Goal: Book appointment/travel/reservation

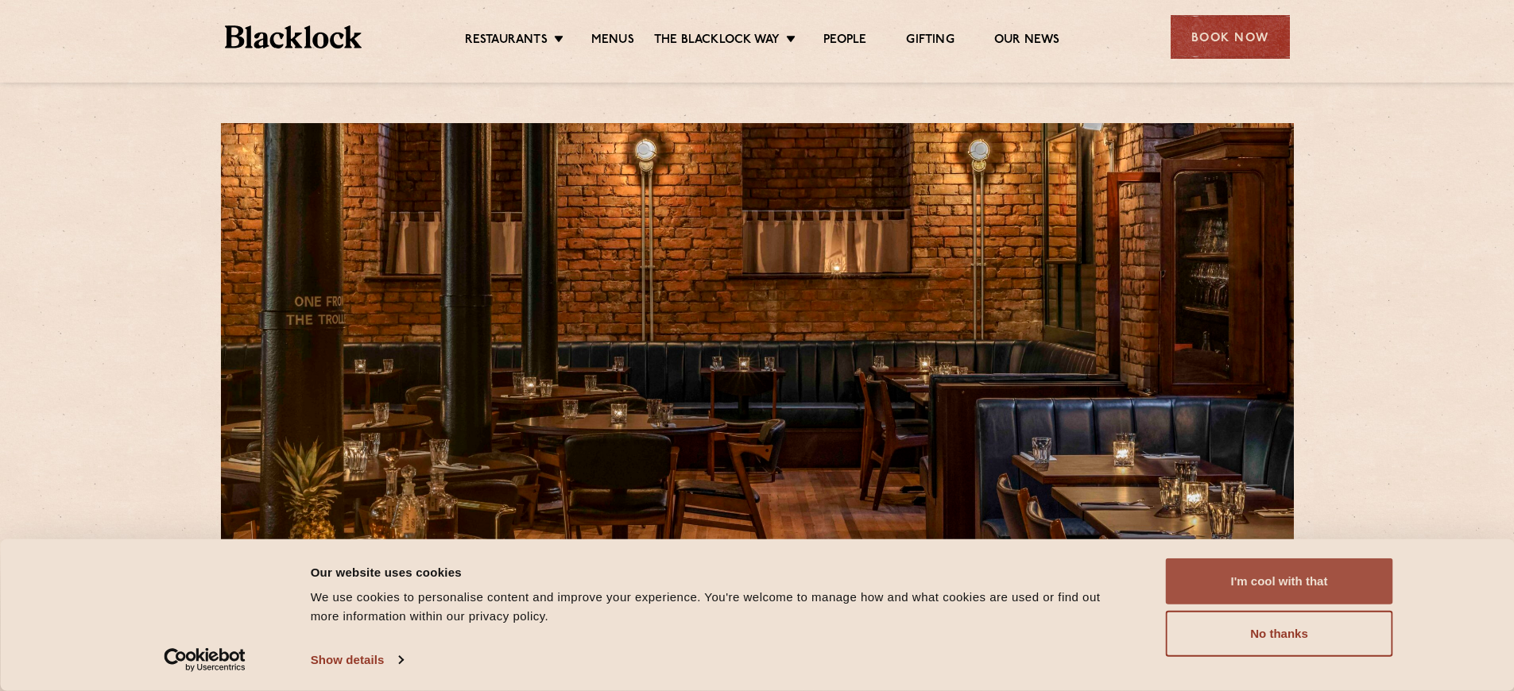
click at [1290, 576] on button "I'm cool with that" at bounding box center [1279, 582] width 227 height 46
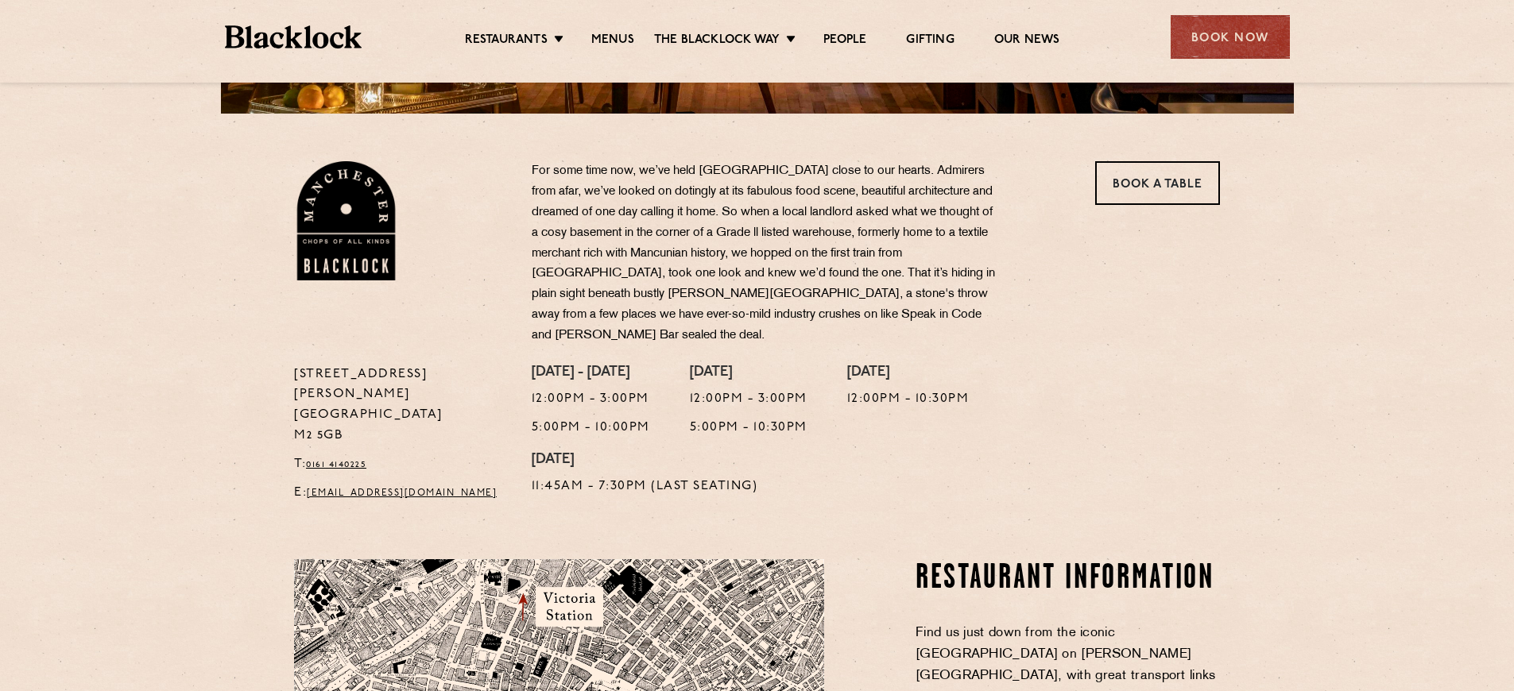
scroll to position [227, 0]
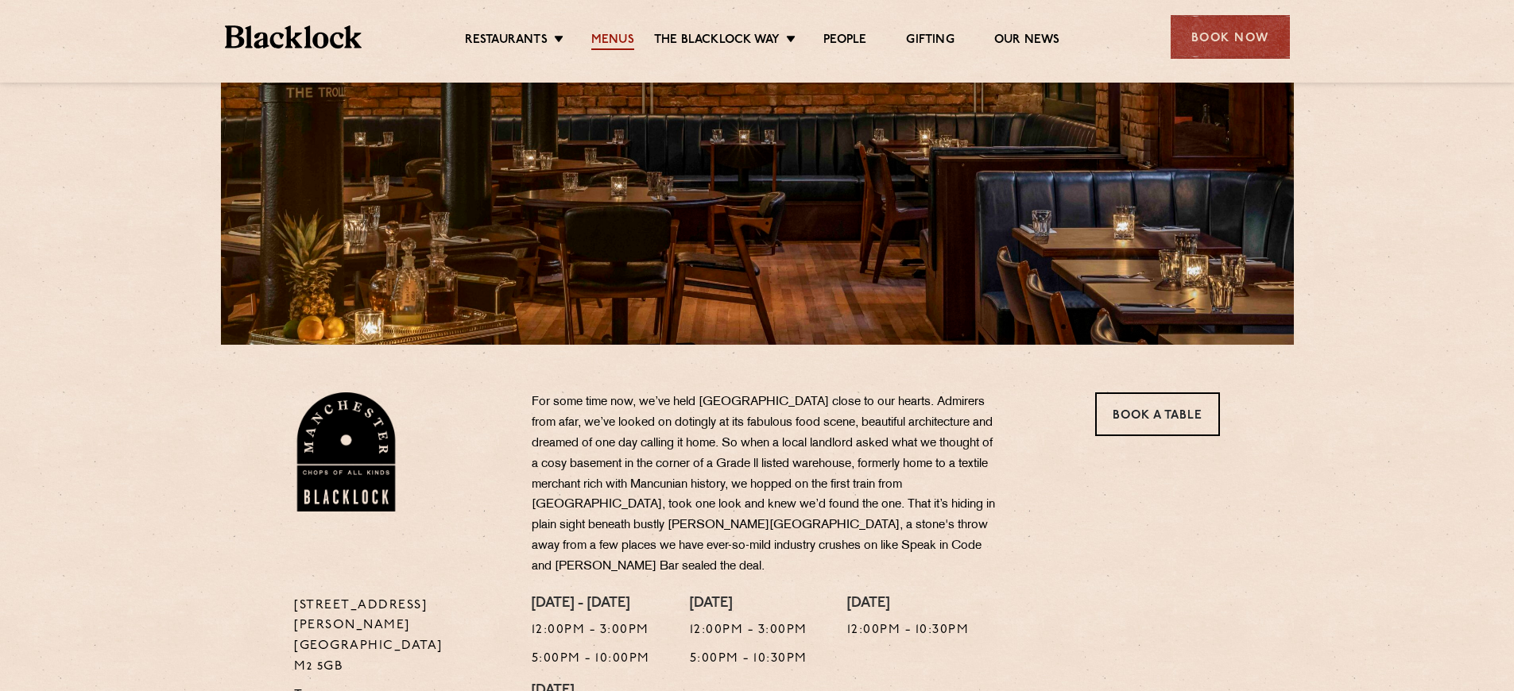
click at [610, 36] on link "Menus" at bounding box center [612, 41] width 43 height 17
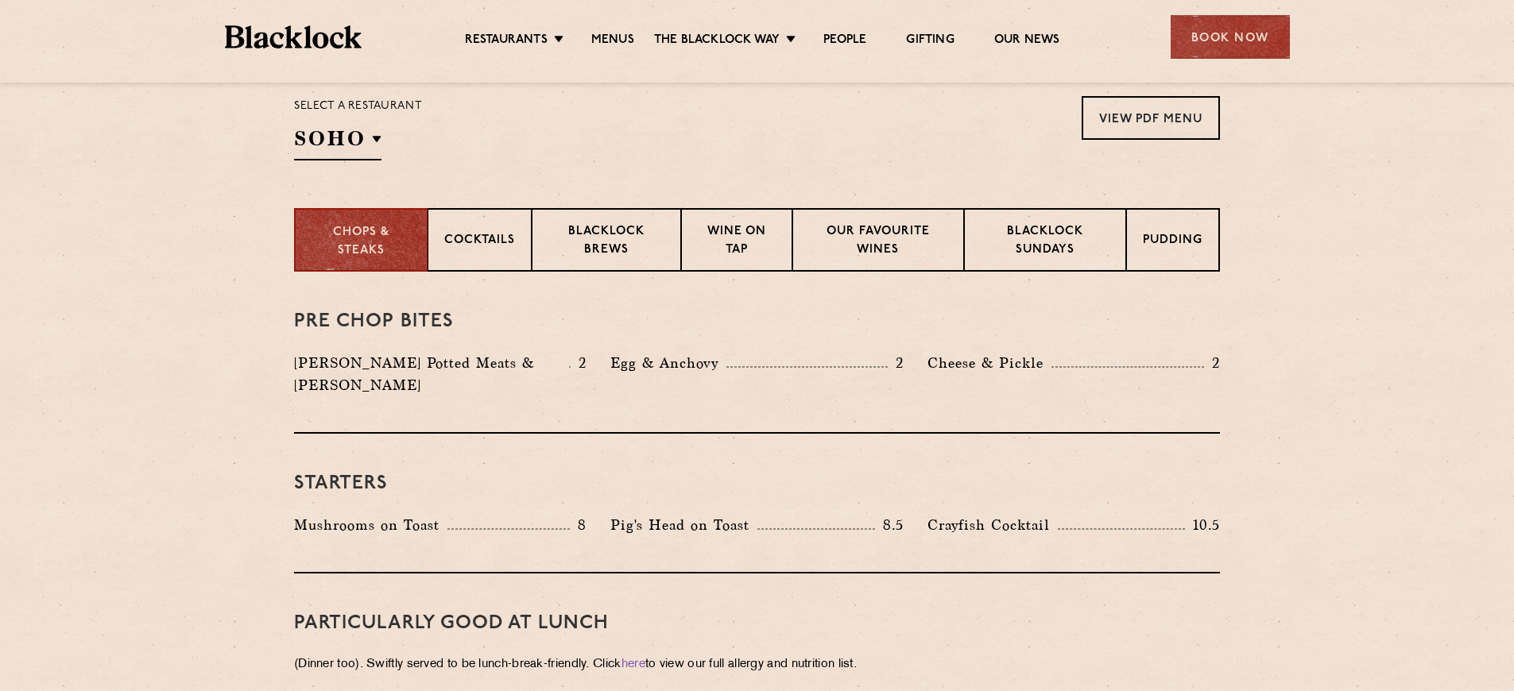
scroll to position [531, 0]
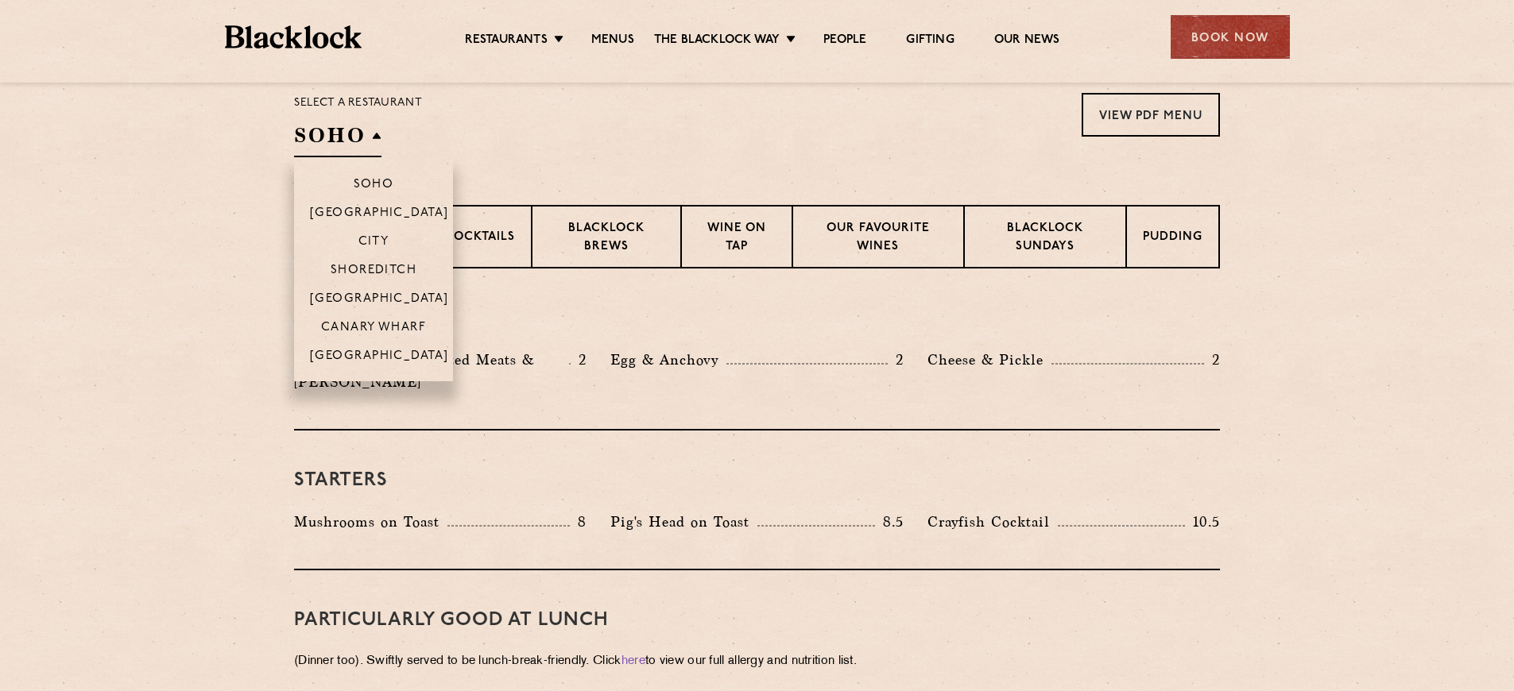
click at [380, 130] on h2 "SOHO" at bounding box center [337, 140] width 87 height 36
click at [376, 358] on p "[GEOGRAPHIC_DATA]" at bounding box center [379, 358] width 139 height 16
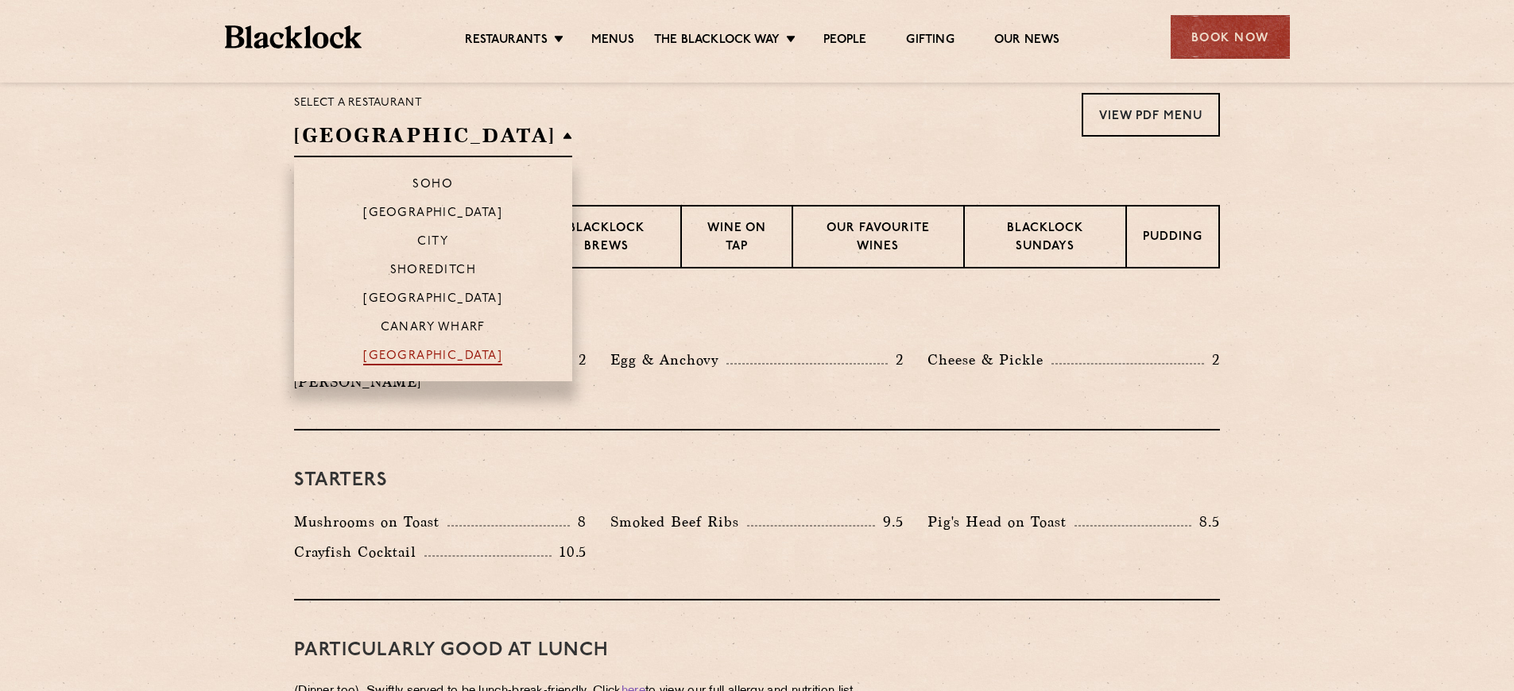
click at [406, 358] on p "[GEOGRAPHIC_DATA]" at bounding box center [432, 358] width 139 height 16
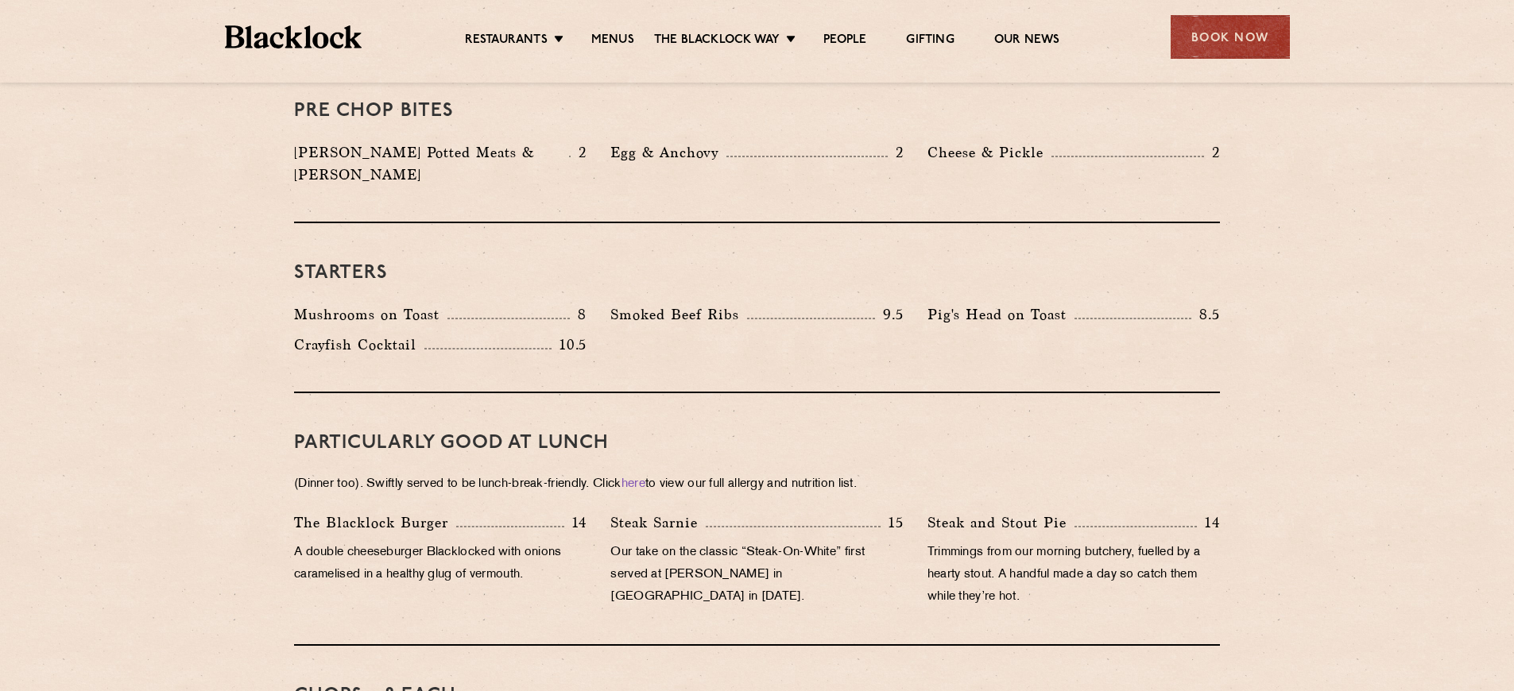
scroll to position [582, 0]
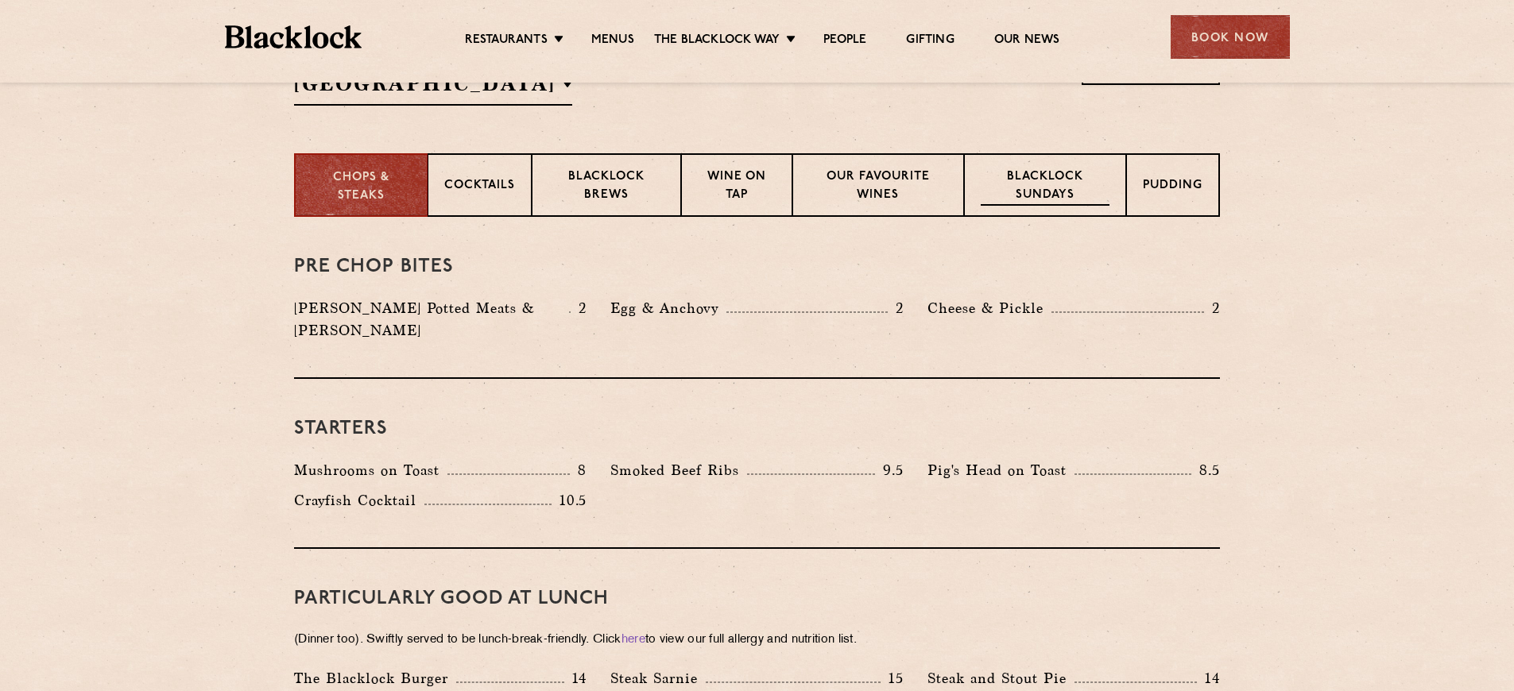
click at [1012, 164] on div "Blacklock Sundays" at bounding box center [1045, 185] width 162 height 64
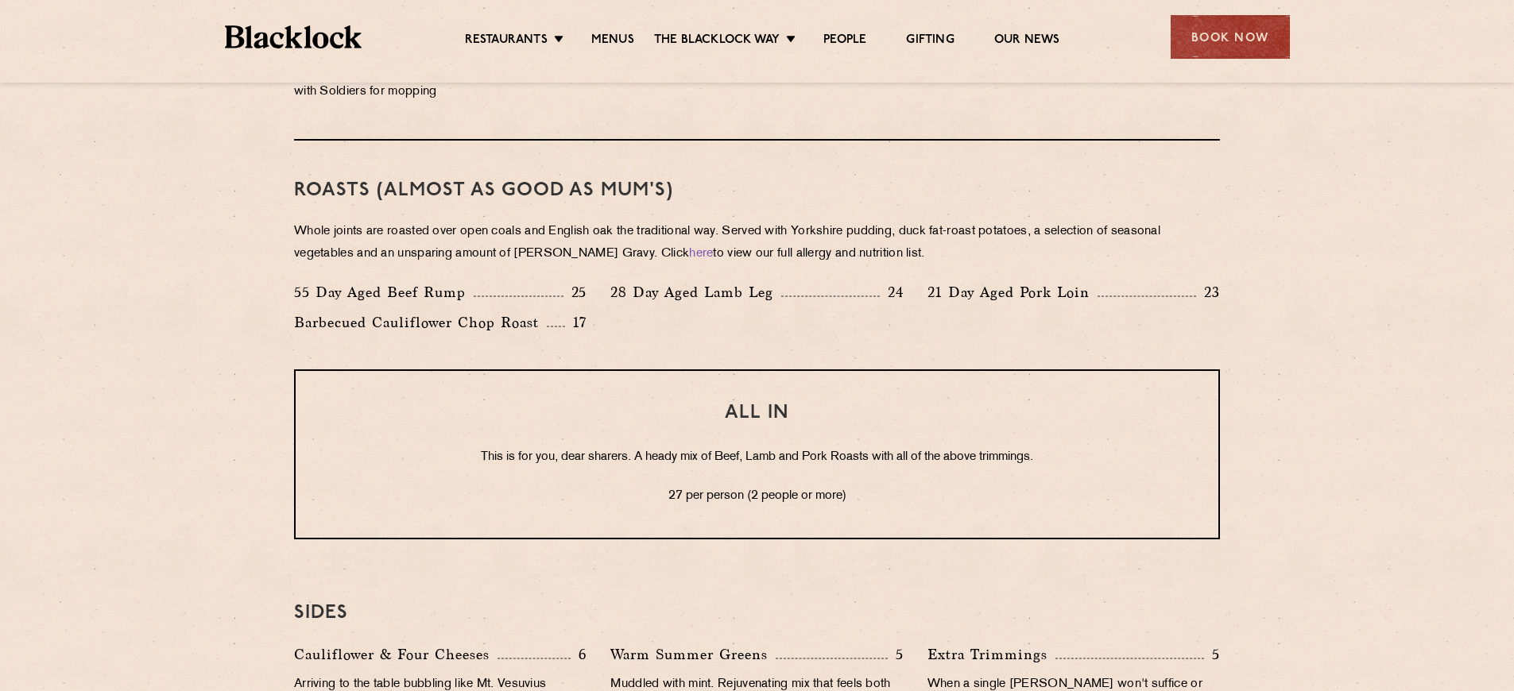
scroll to position [1139, 0]
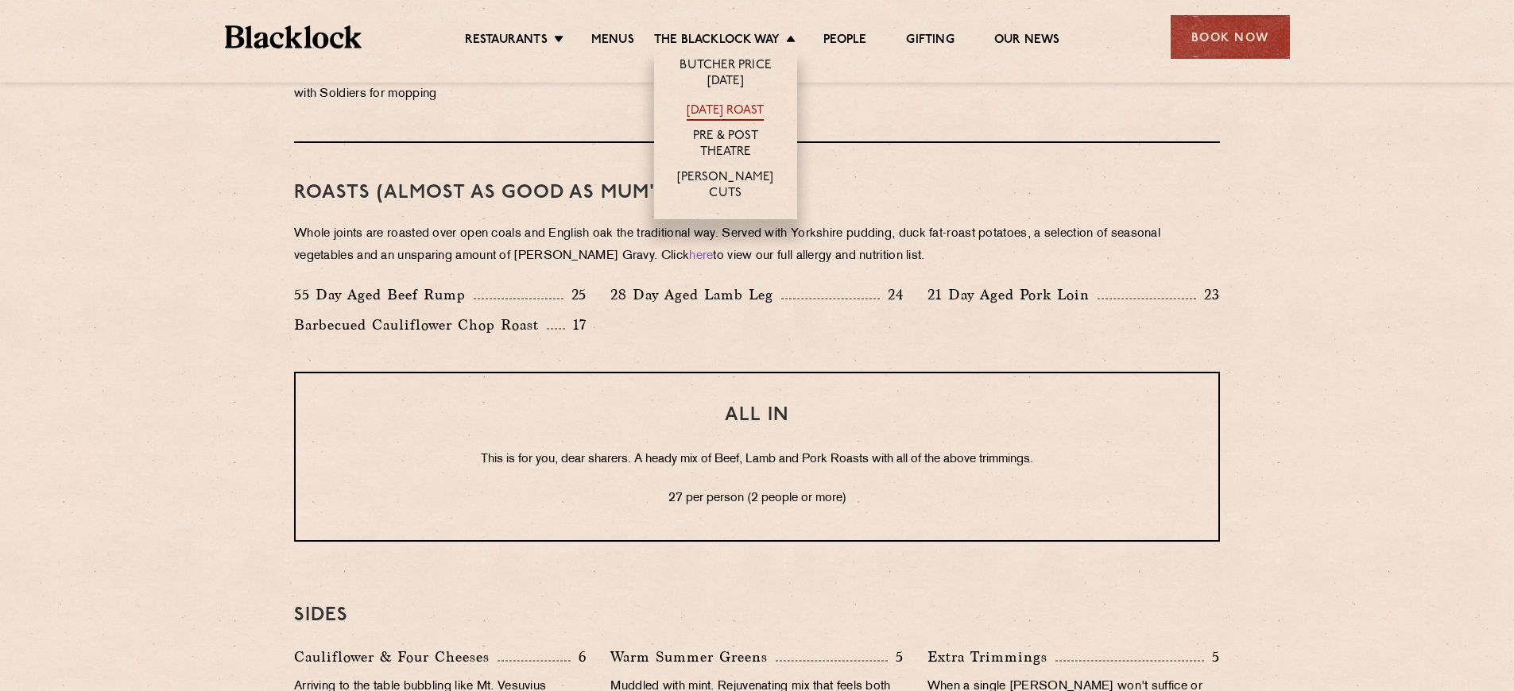
click at [725, 103] on link "[DATE] Roast" at bounding box center [725, 111] width 77 height 17
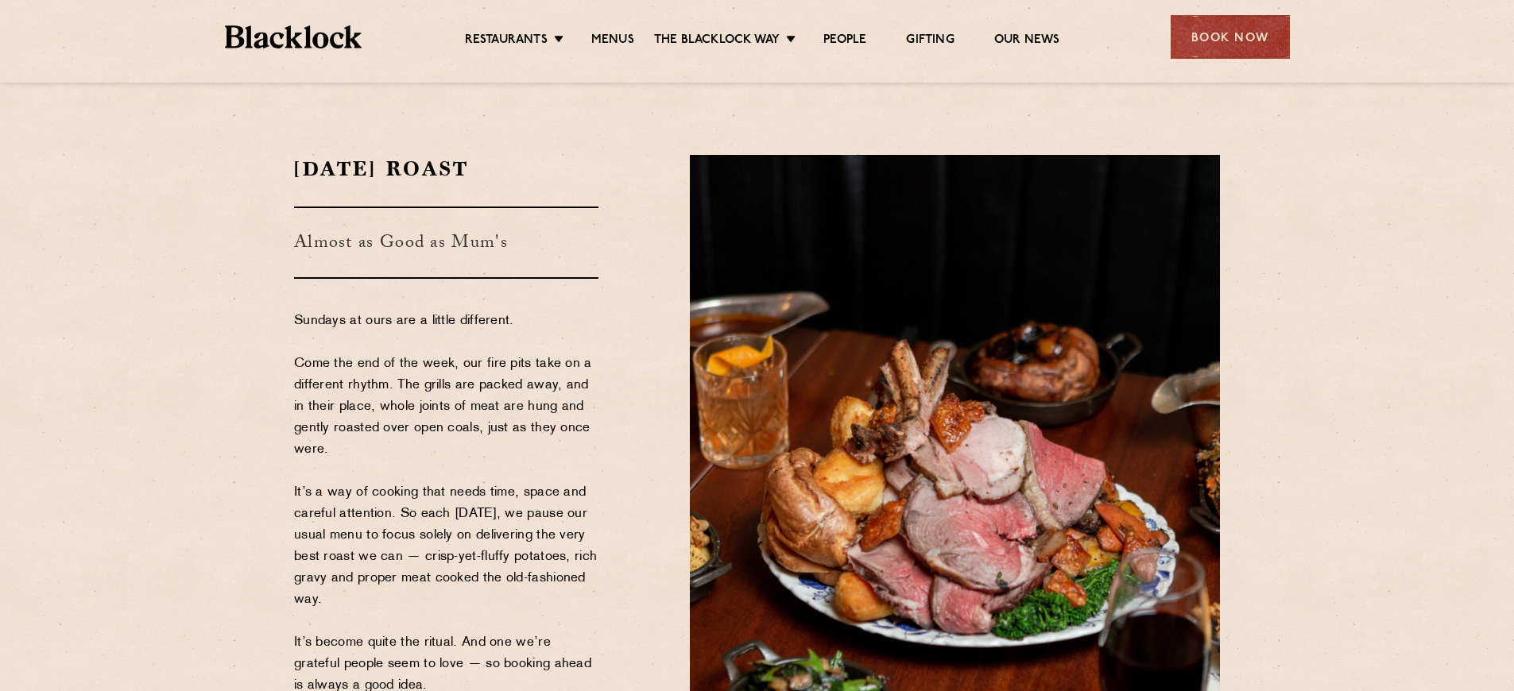
click at [616, 31] on ul "Restaurants Soho City Shoreditch Covent Garden Canary Wharf Manchester Birmingh…" at bounding box center [762, 37] width 800 height 25
click at [616, 52] on div "Restaurants Soho City Shoreditch Covent Garden Canary Wharf Manchester Birmingh…" at bounding box center [757, 35] width 1112 height 71
click at [613, 46] on link "Menus" at bounding box center [612, 41] width 43 height 17
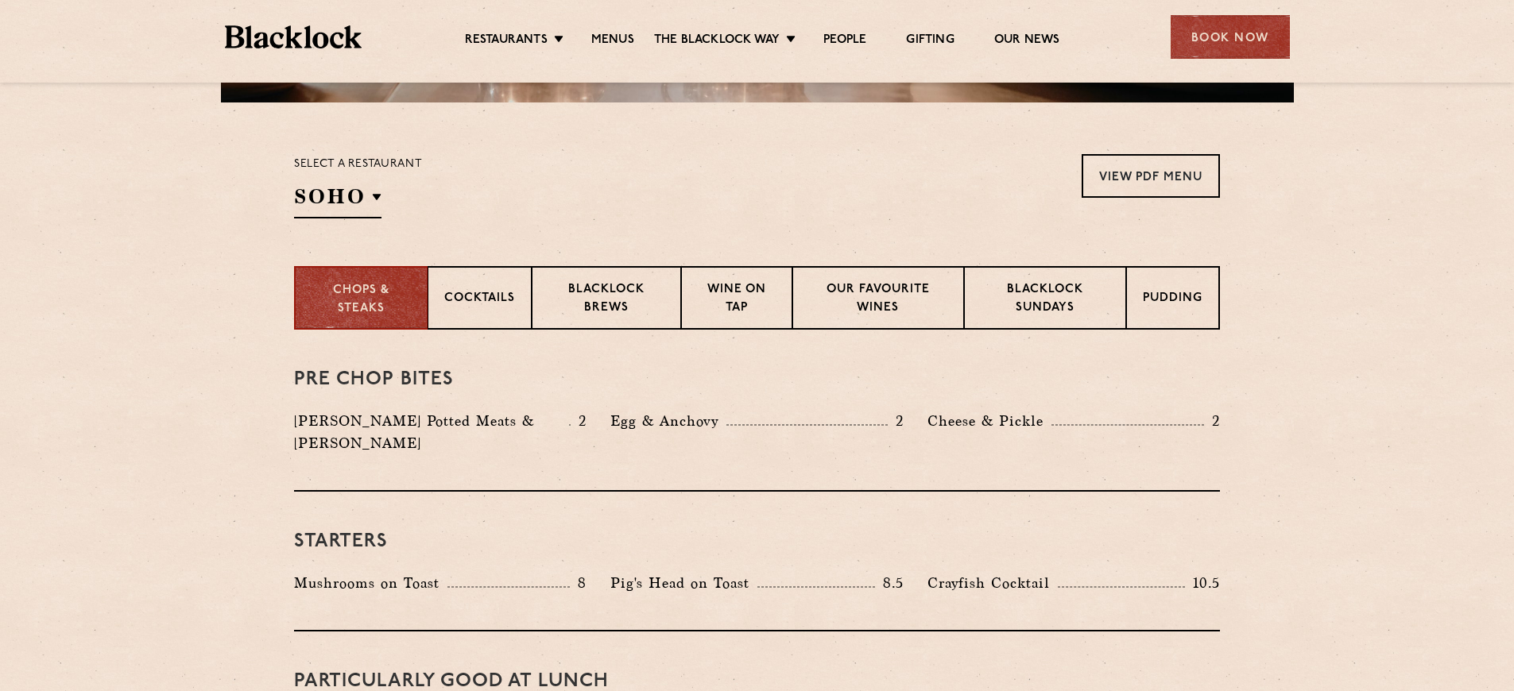
scroll to position [516, 0]
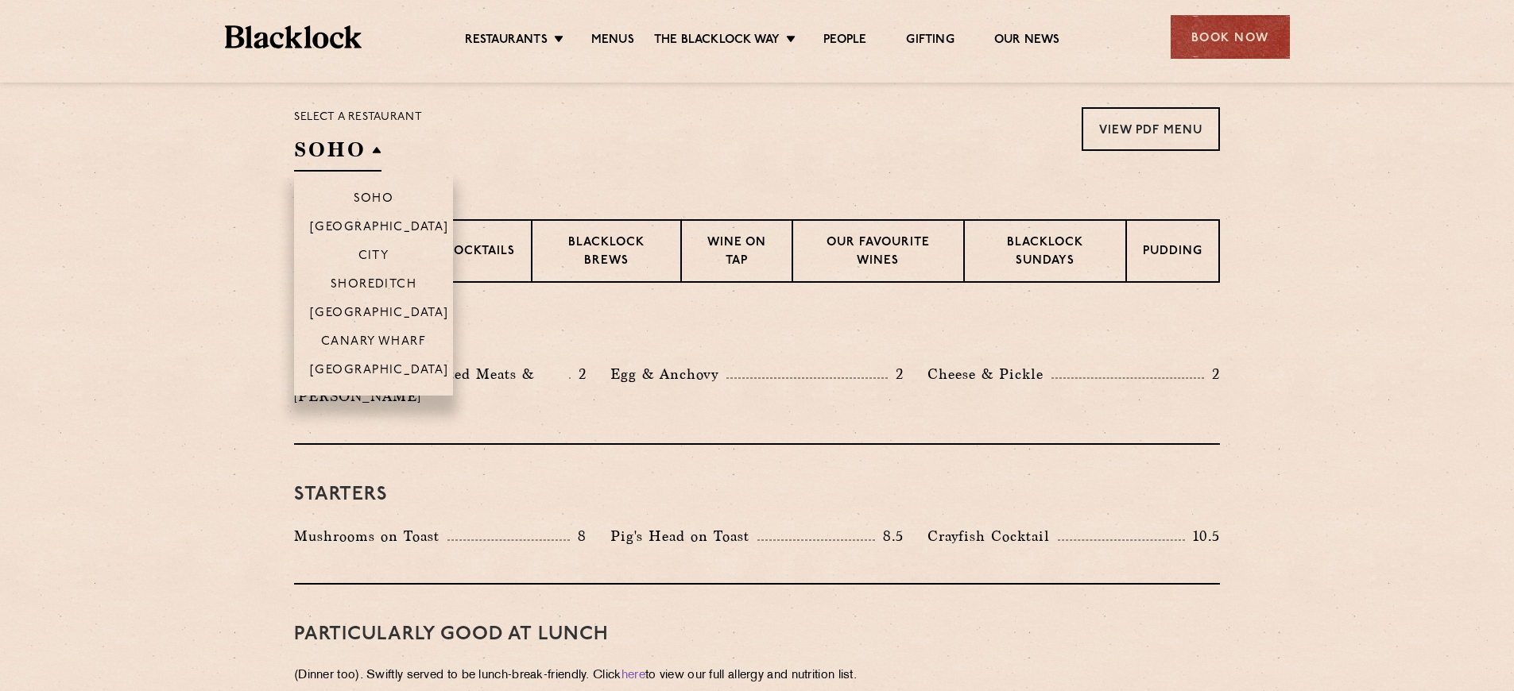
click at [330, 151] on h2 "SOHO" at bounding box center [337, 154] width 87 height 36
click at [358, 368] on p "[GEOGRAPHIC_DATA]" at bounding box center [379, 372] width 139 height 16
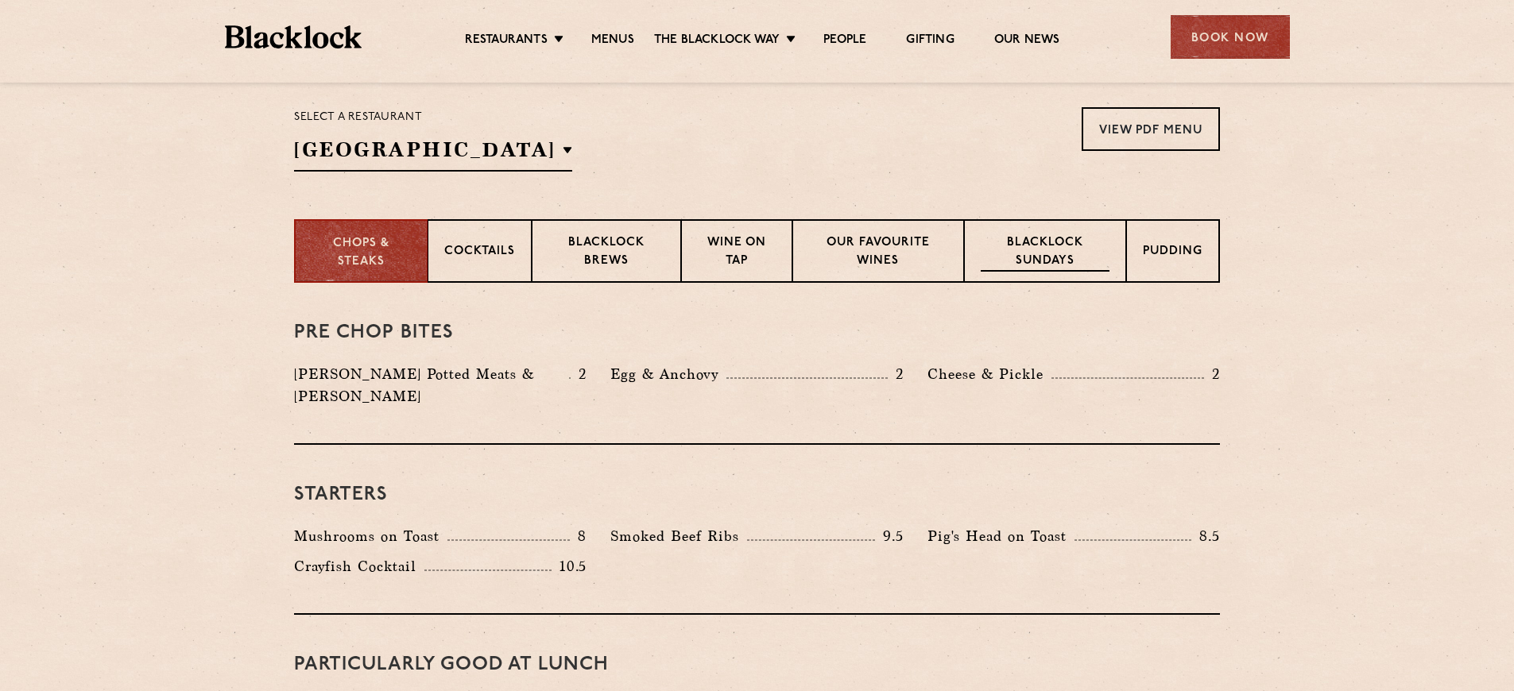
click at [1077, 249] on p "Blacklock Sundays" at bounding box center [1045, 252] width 129 height 37
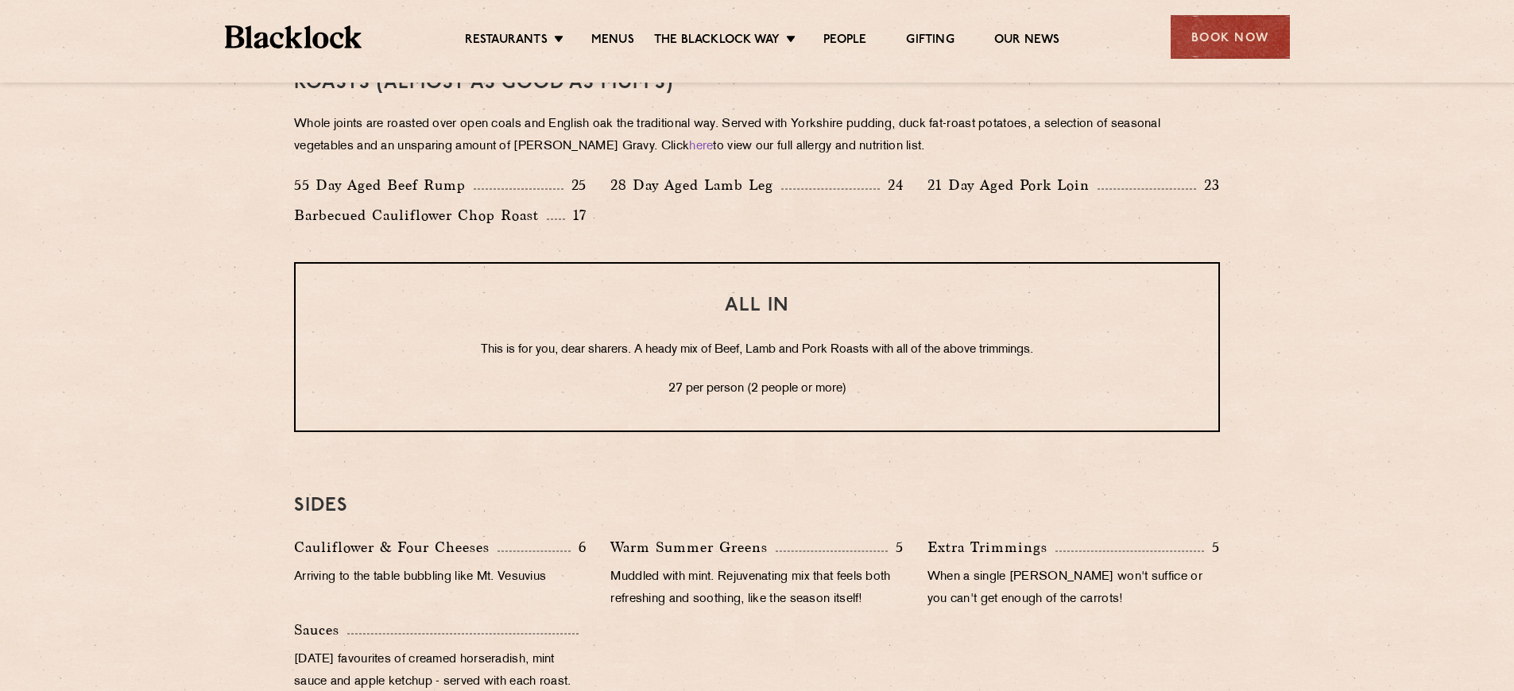
scroll to position [1126, 0]
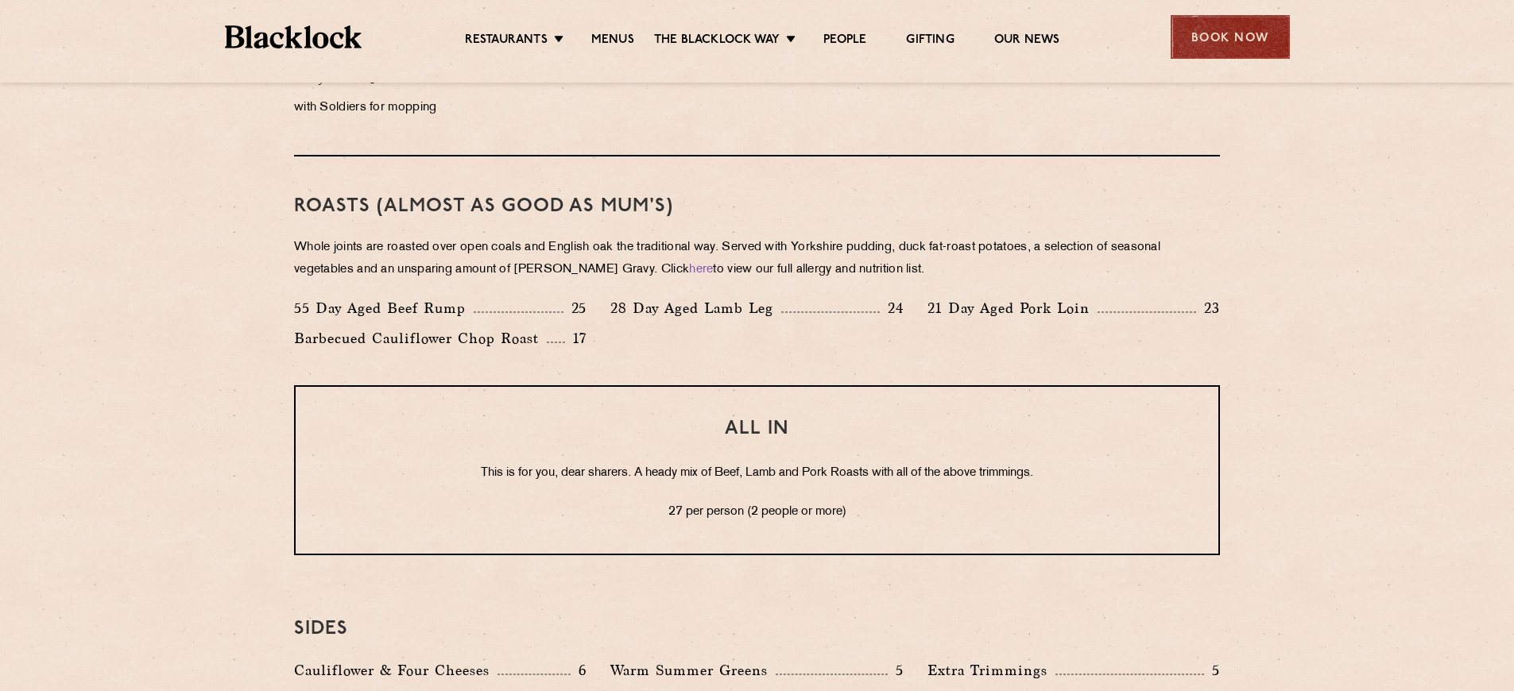
click at [1255, 34] on div "Book Now" at bounding box center [1229, 37] width 119 height 44
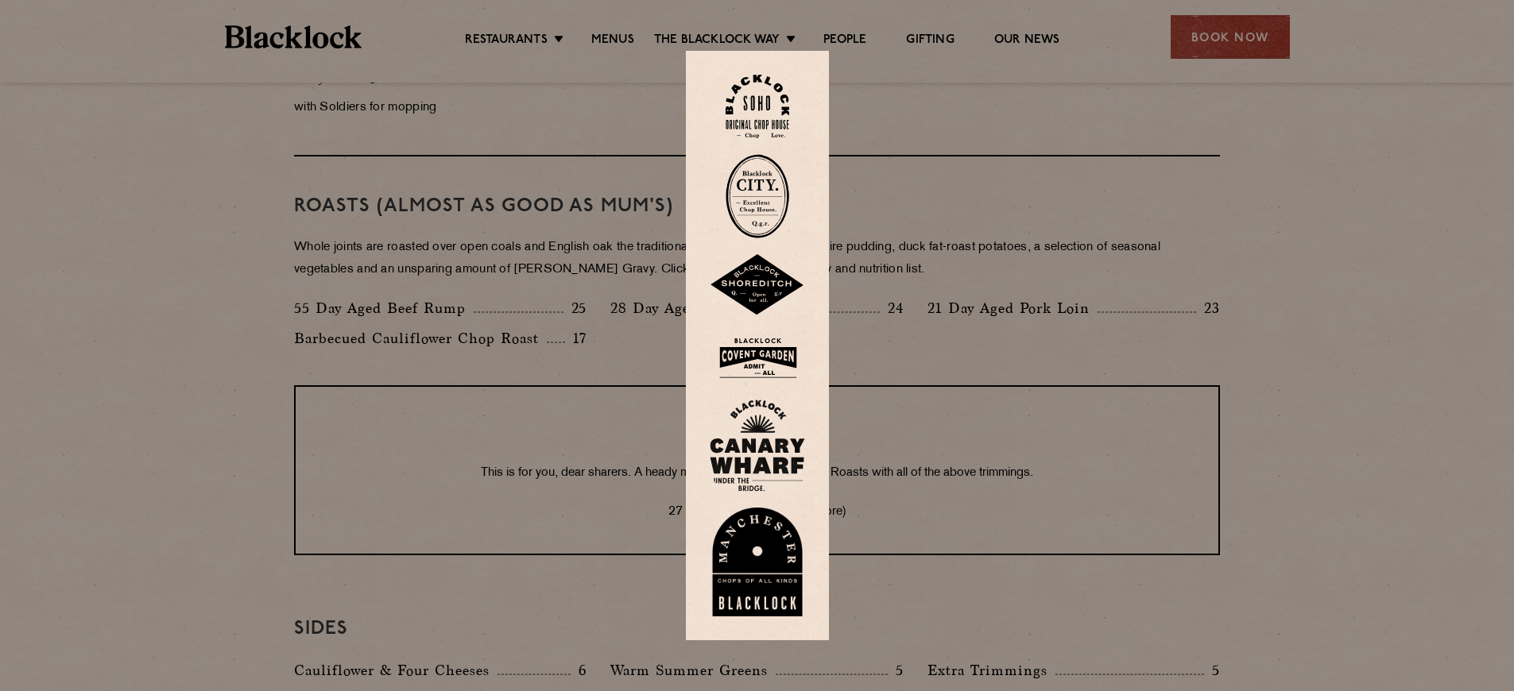
click at [779, 566] on img at bounding box center [757, 563] width 95 height 110
